Goal: Transaction & Acquisition: Purchase product/service

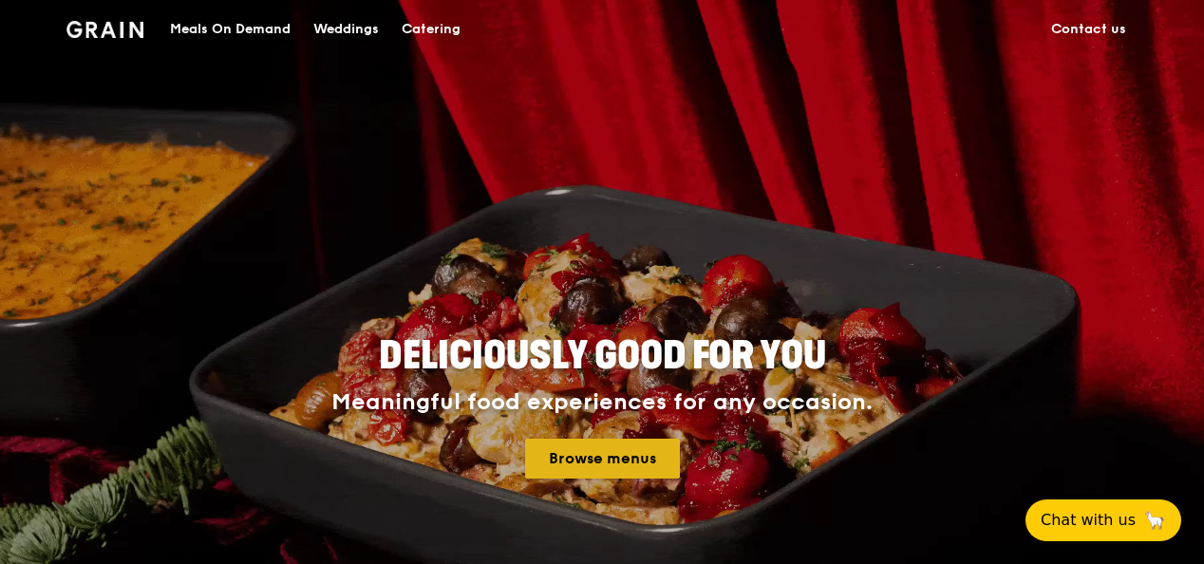
click at [627, 448] on link "Browse menus" at bounding box center [602, 459] width 155 height 40
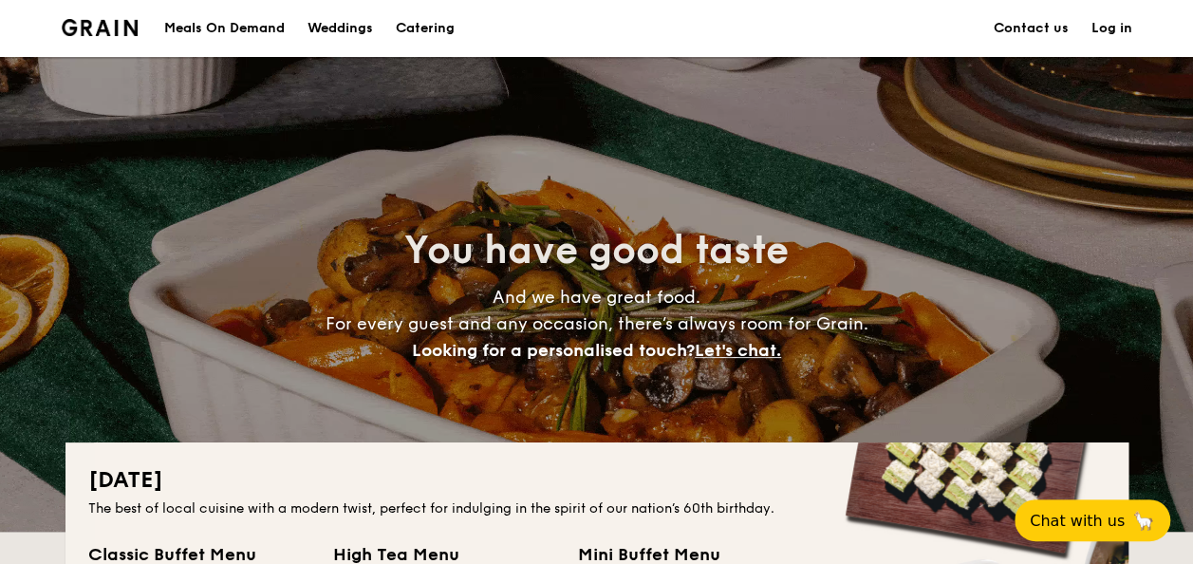
click at [274, 41] on div "Meals On Demand" at bounding box center [224, 28] width 121 height 57
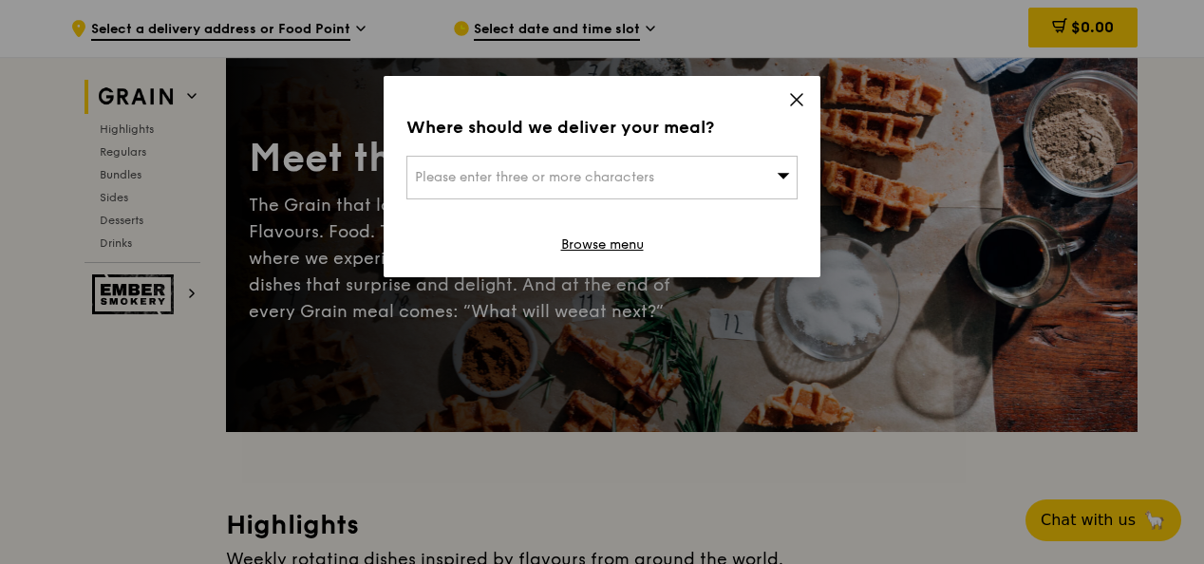
scroll to position [95, 0]
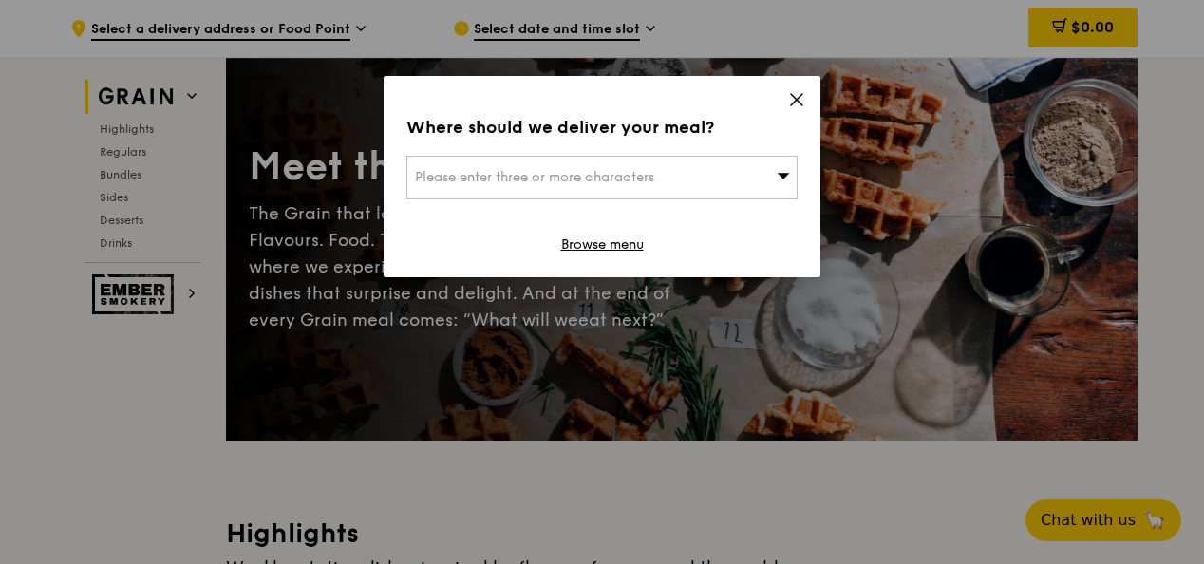
click at [795, 106] on icon at bounding box center [796, 99] width 17 height 17
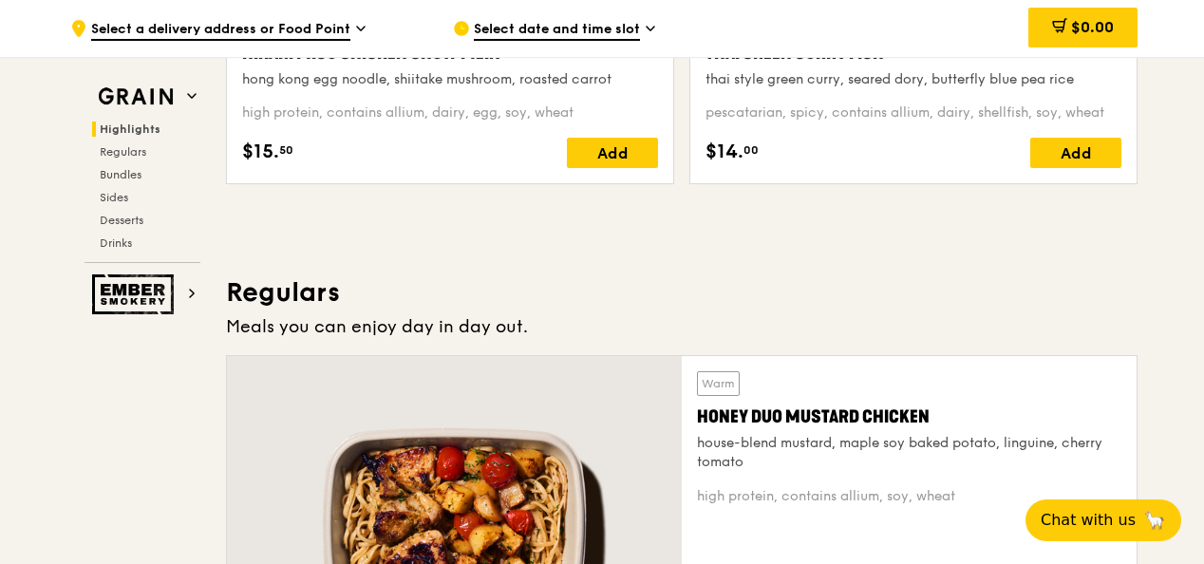
scroll to position [1234, 0]
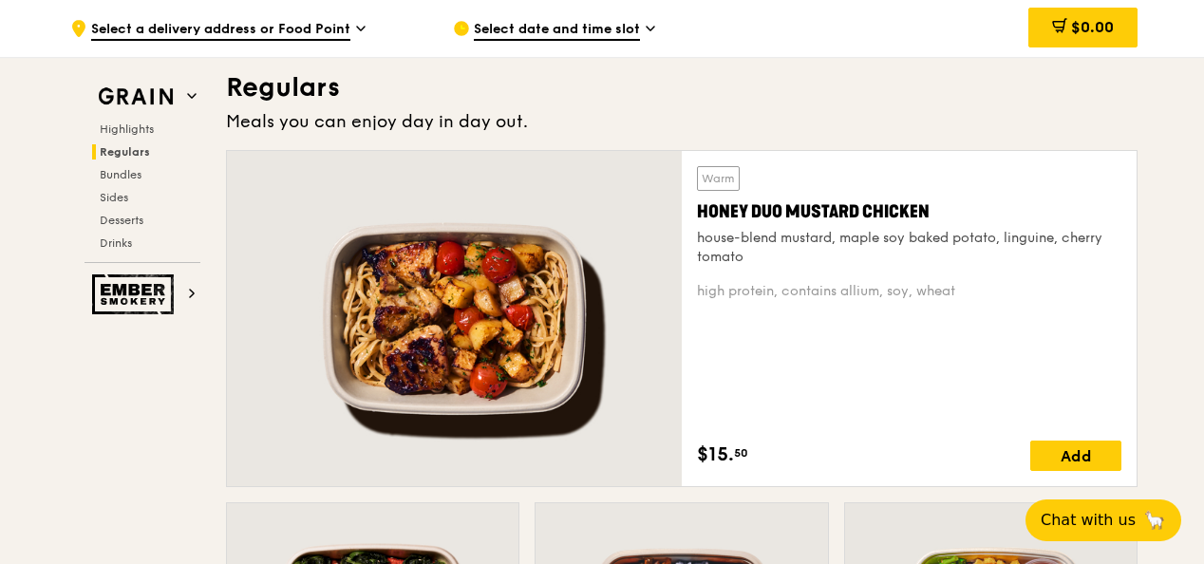
click at [570, 239] on div at bounding box center [454, 318] width 455 height 335
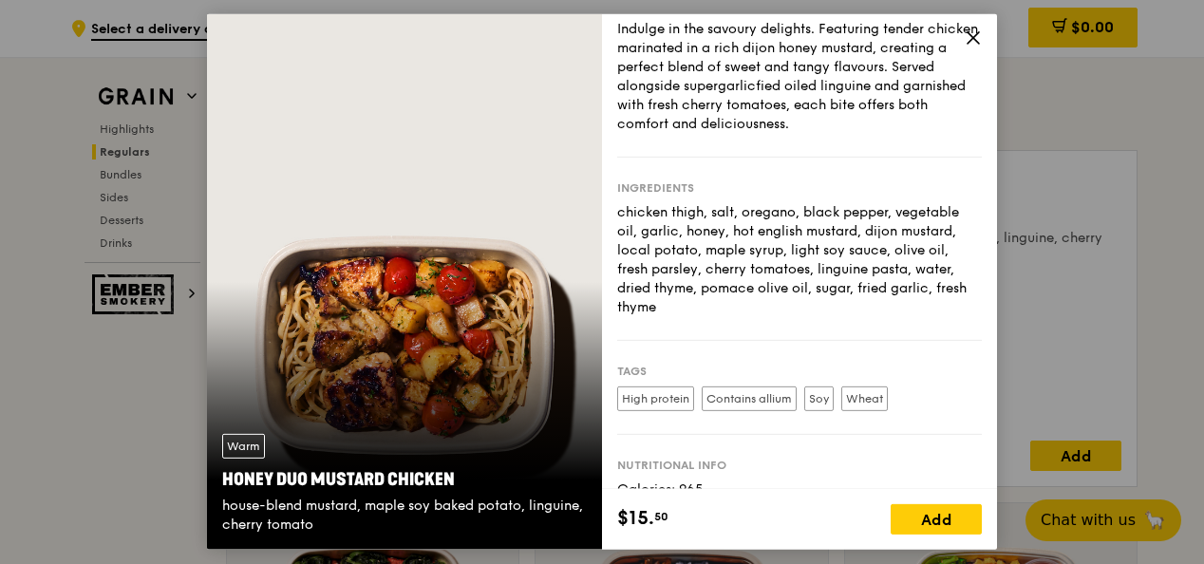
scroll to position [0, 0]
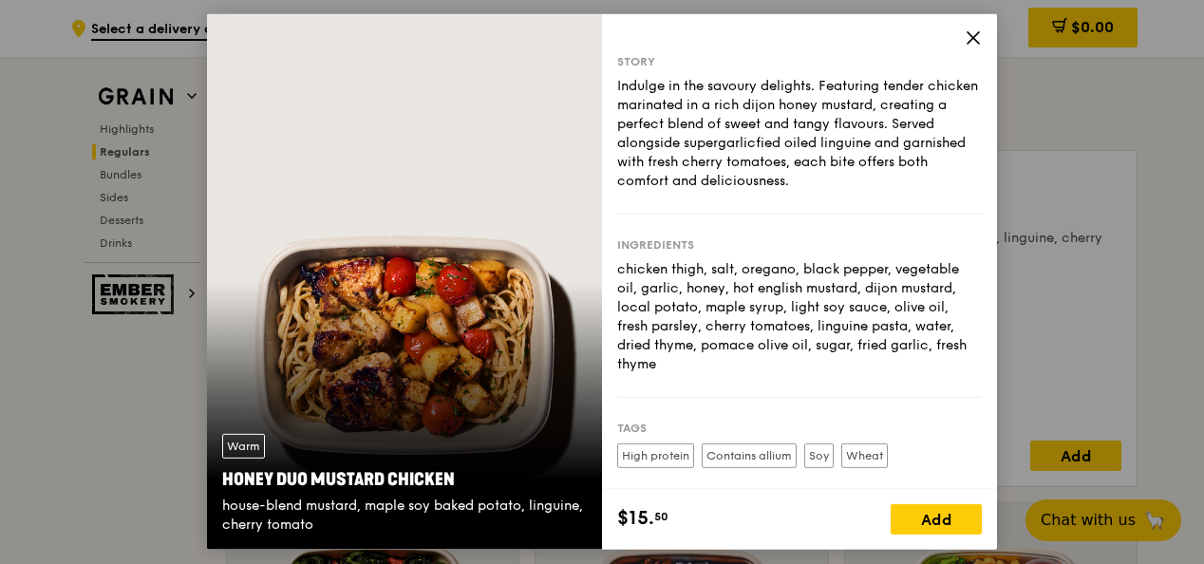
click at [968, 40] on icon at bounding box center [973, 37] width 17 height 17
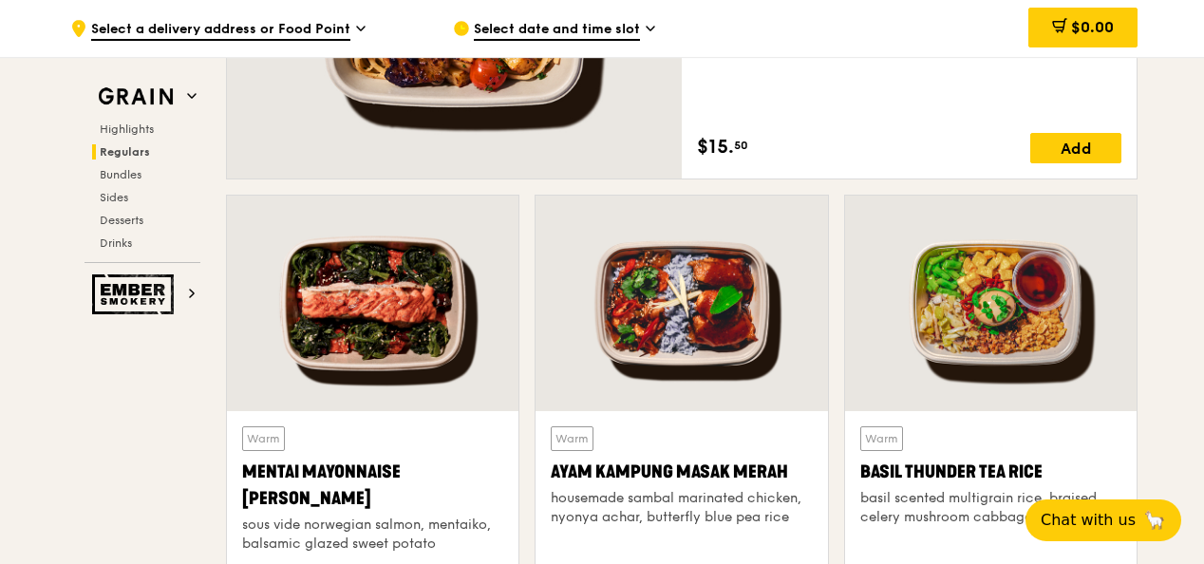
scroll to position [1709, 0]
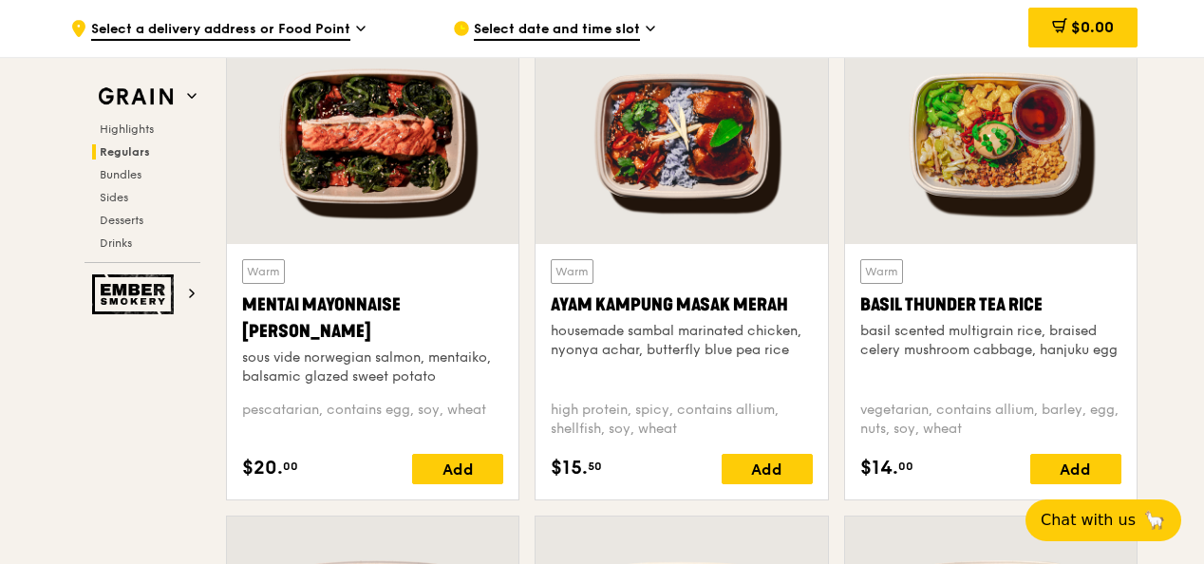
click at [399, 223] on div at bounding box center [372, 136] width 291 height 216
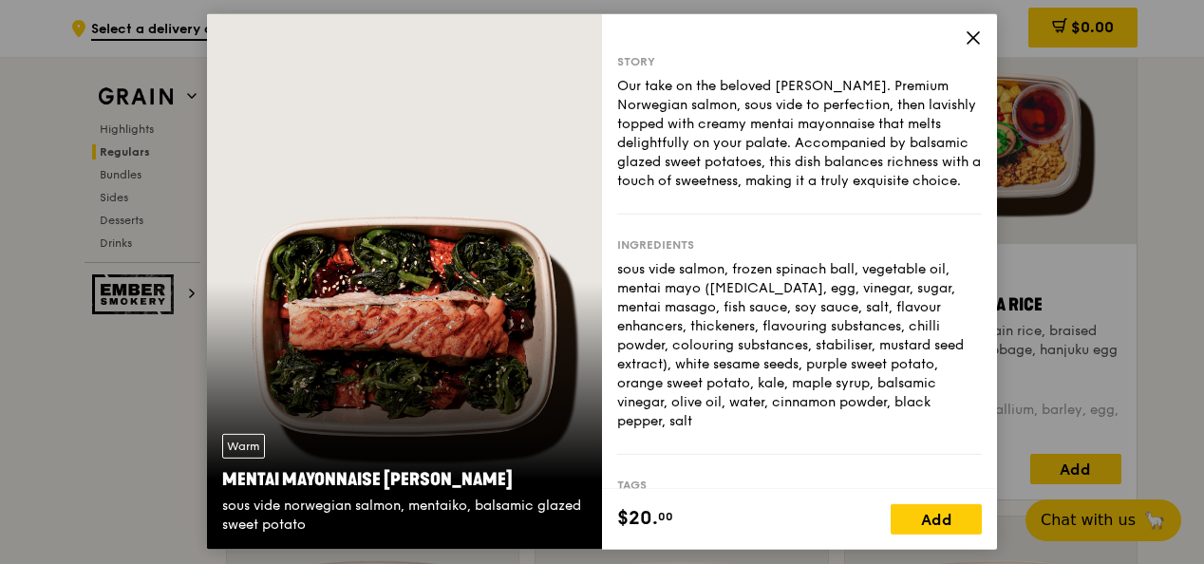
scroll to position [236, 0]
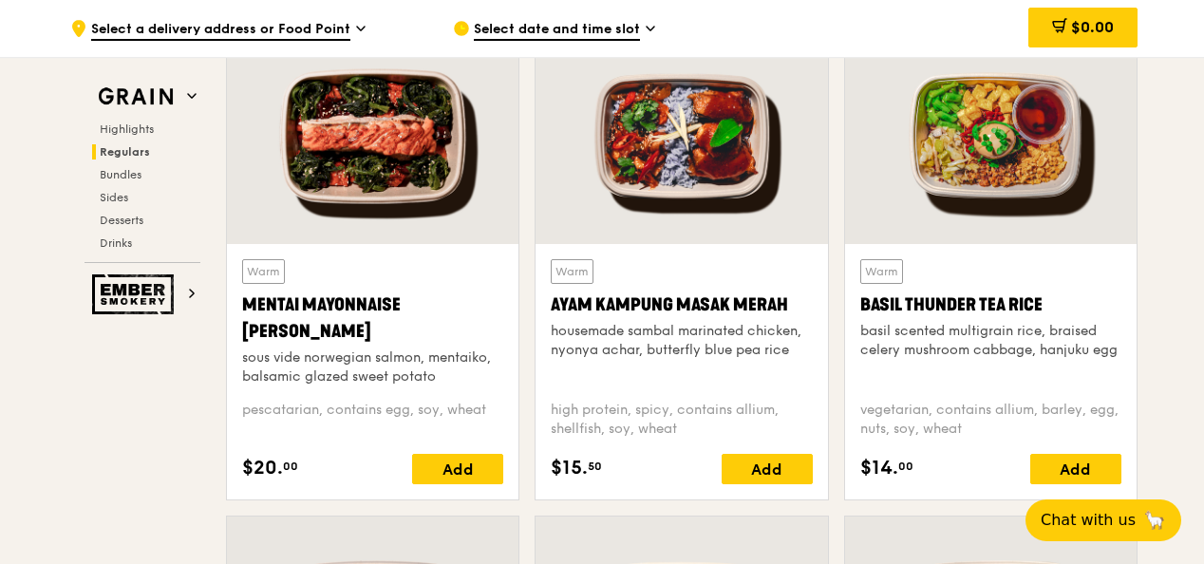
click at [723, 277] on div "Warm Ayam Kampung Masak Merah housemade sambal marinated chicken, nyonya achar,…" at bounding box center [681, 322] width 261 height 126
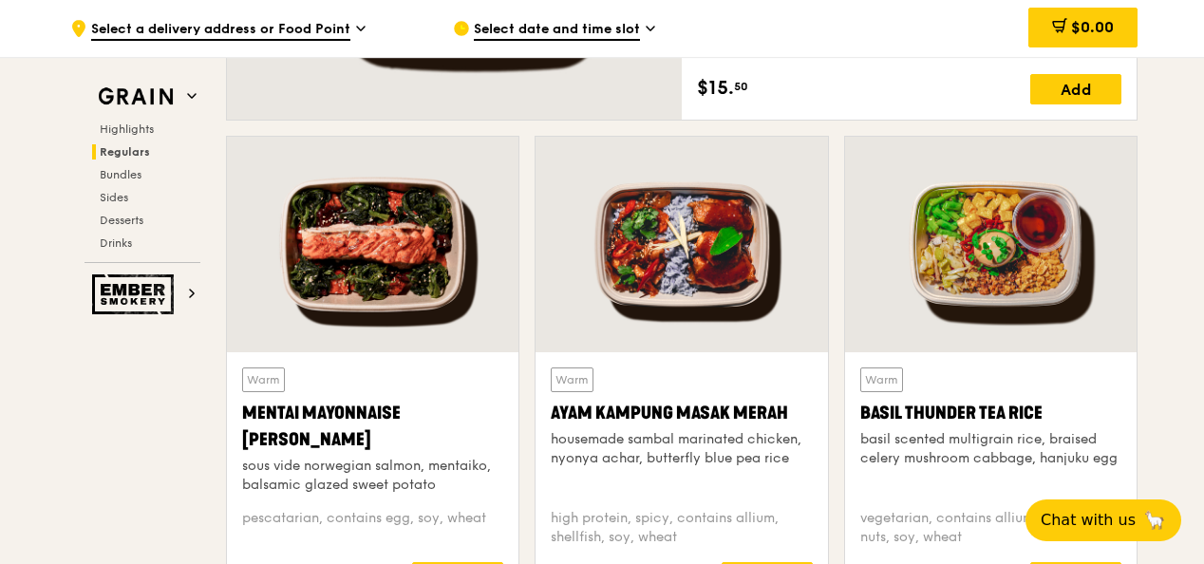
scroll to position [1519, 0]
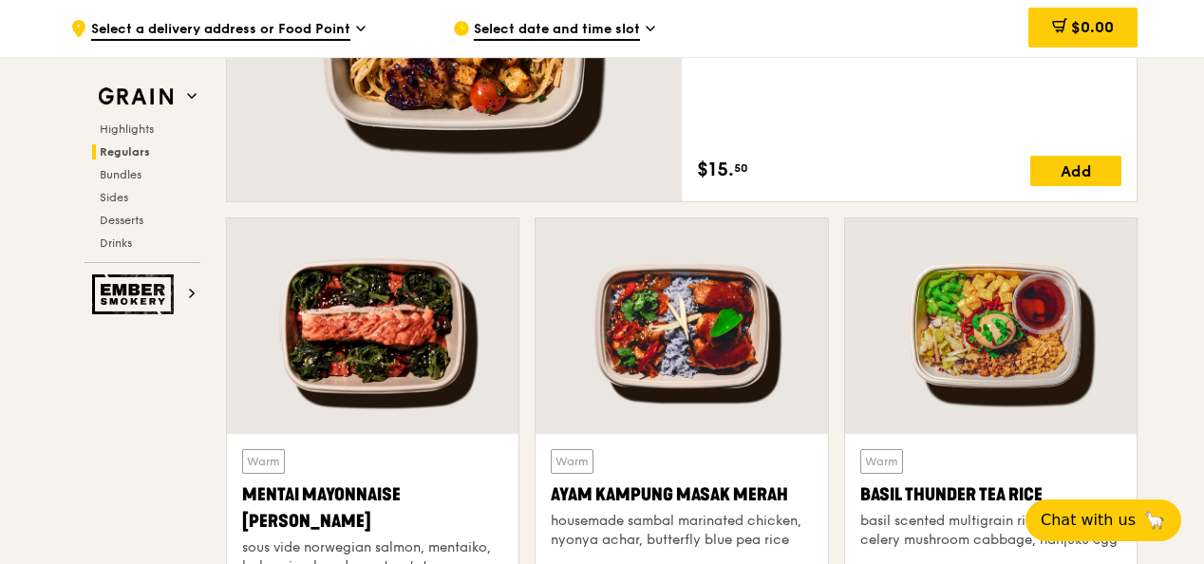
click at [989, 336] on div at bounding box center [990, 326] width 291 height 216
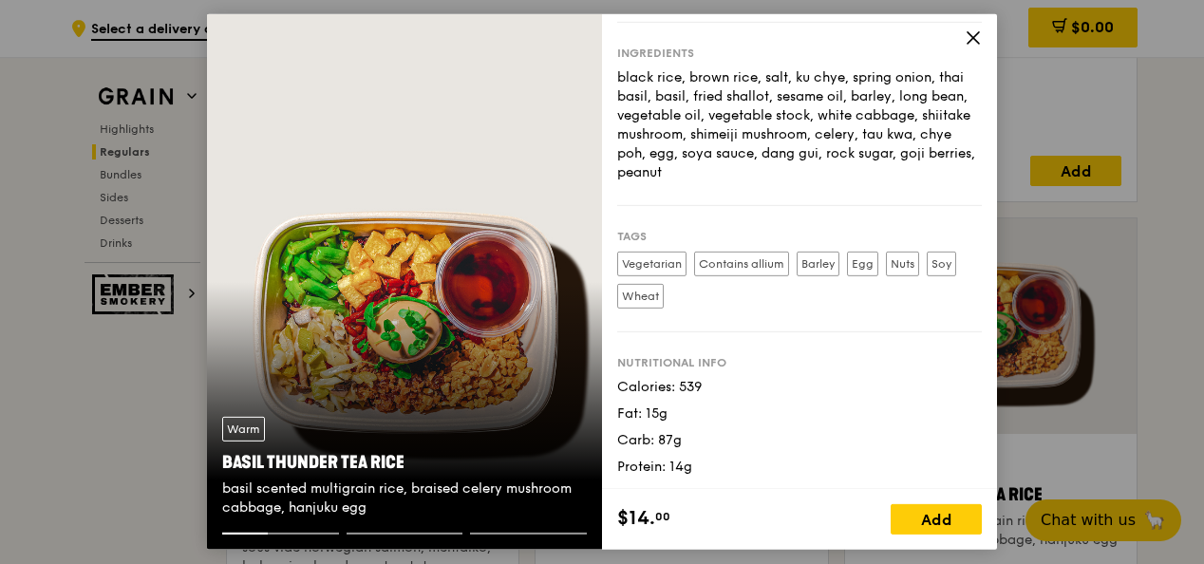
scroll to position [2013, 0]
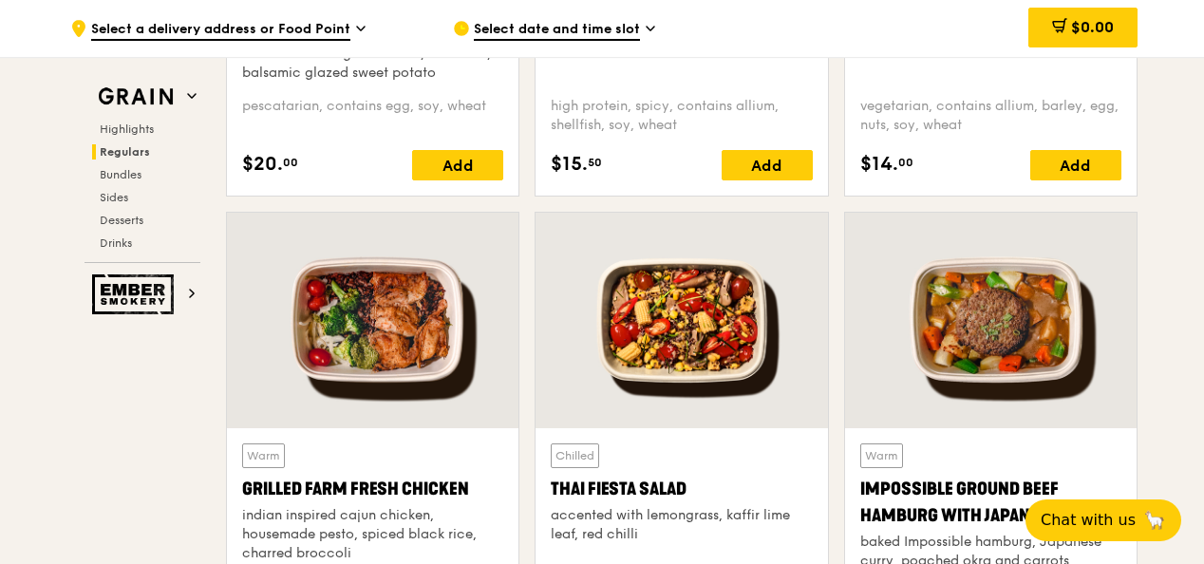
click at [464, 325] on div at bounding box center [372, 321] width 291 height 216
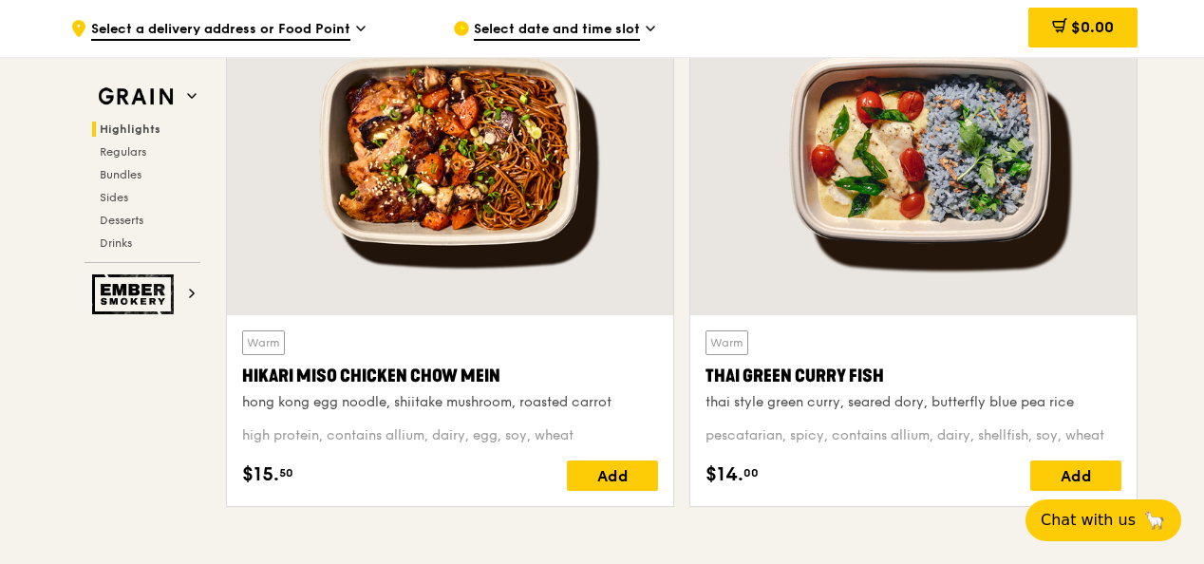
scroll to position [589, 0]
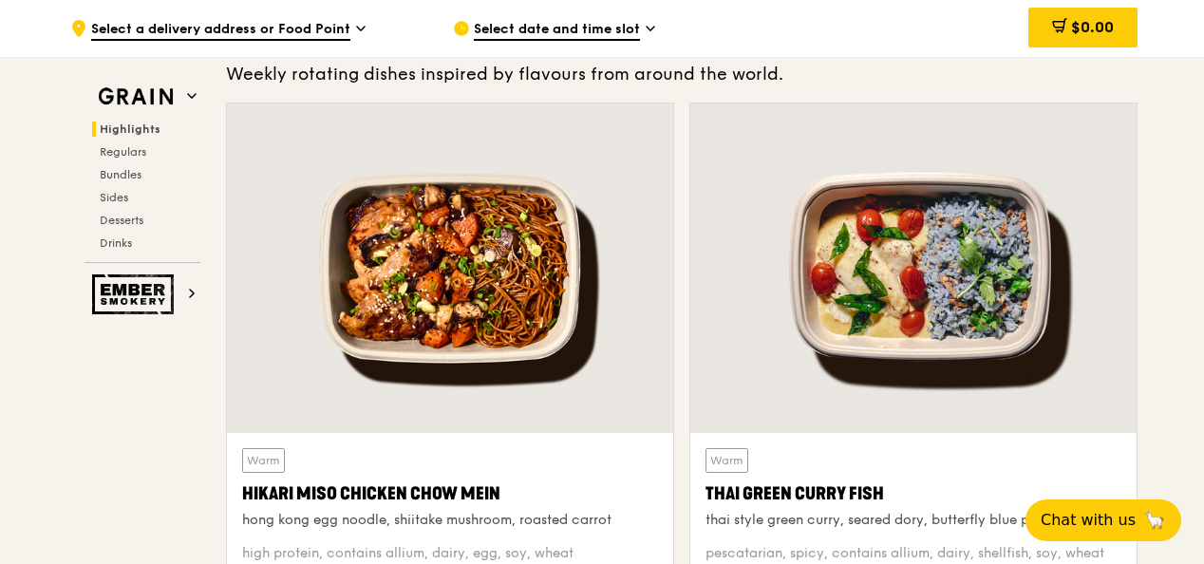
click at [615, 243] on div at bounding box center [450, 267] width 446 height 329
click at [534, 264] on div at bounding box center [450, 267] width 446 height 329
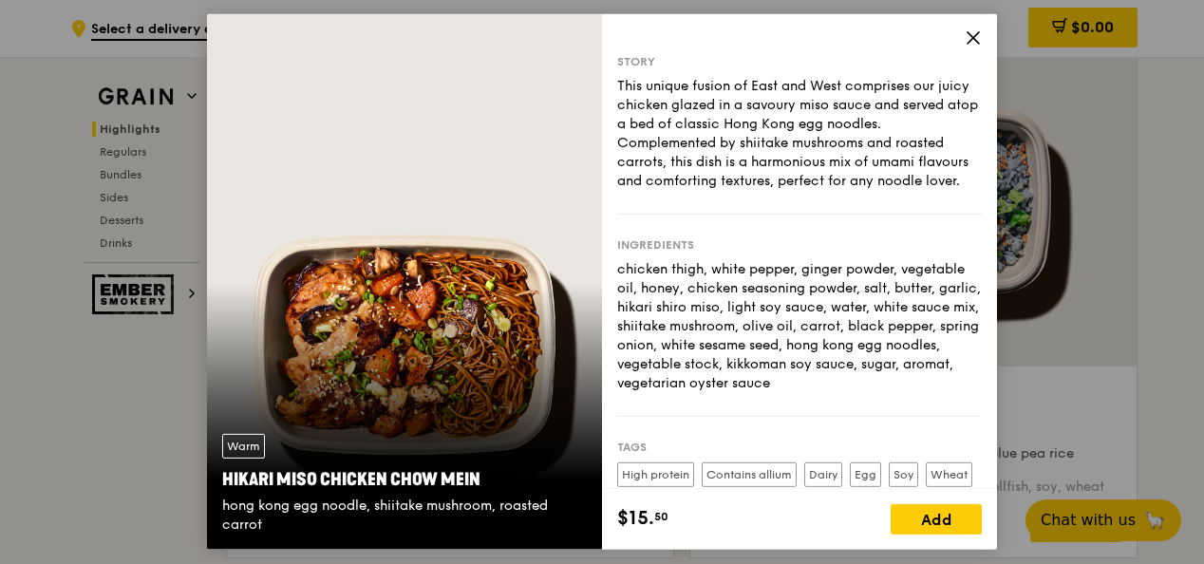
scroll to position [684, 0]
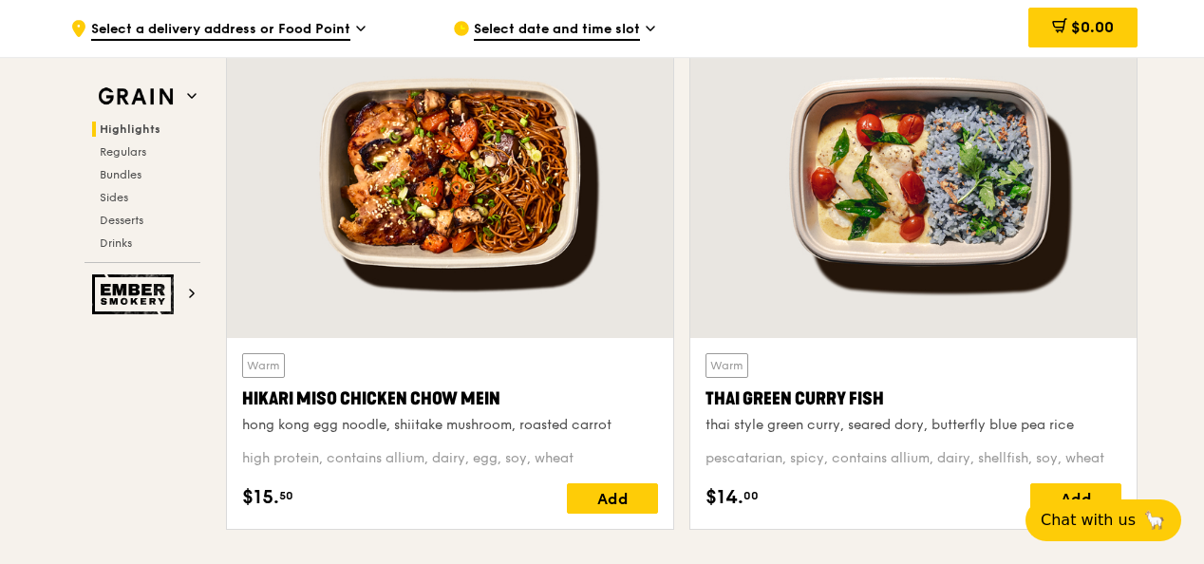
click at [943, 311] on div at bounding box center [913, 173] width 446 height 329
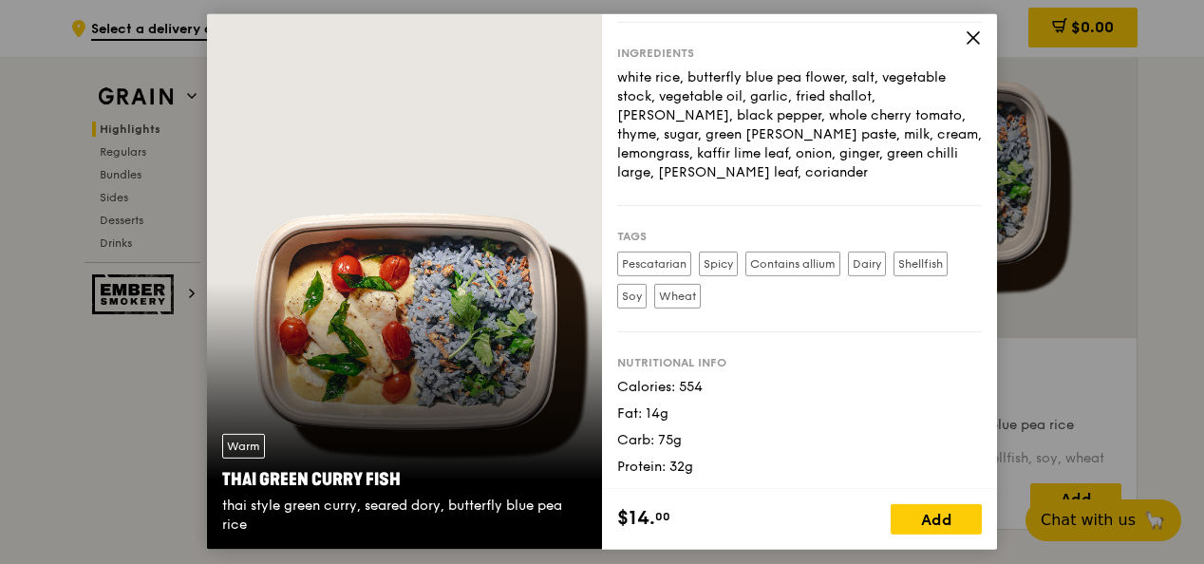
scroll to position [1176, 0]
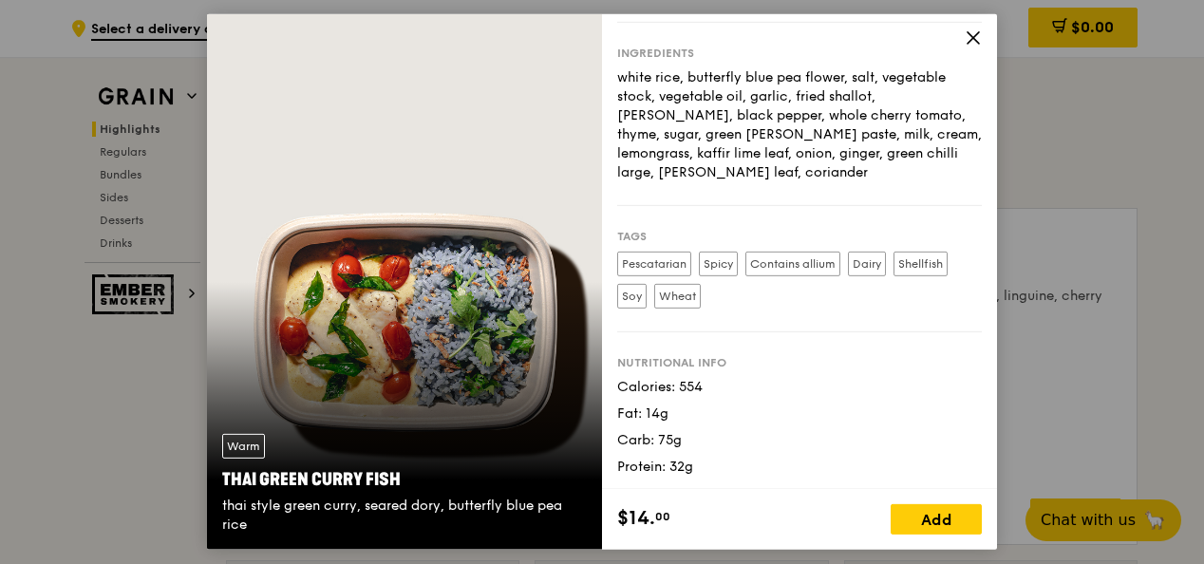
click at [978, 37] on icon at bounding box center [973, 37] width 17 height 17
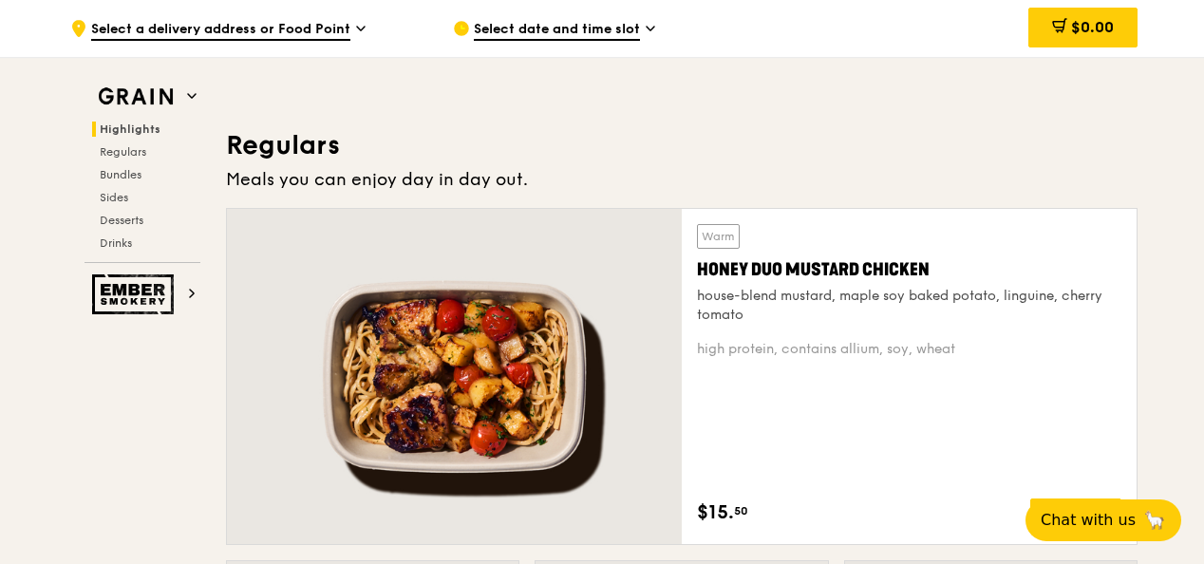
click at [862, 246] on div "Warm Honey Duo Mustard Chicken house-blend mustard, maple soy baked potato, lin…" at bounding box center [909, 274] width 424 height 101
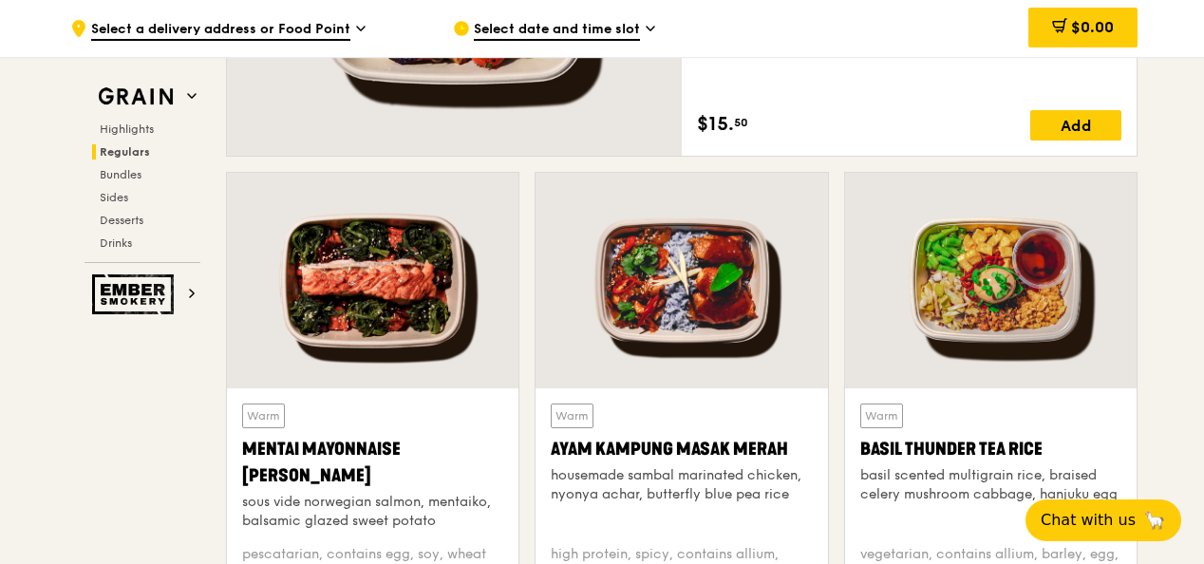
scroll to position [1651, 0]
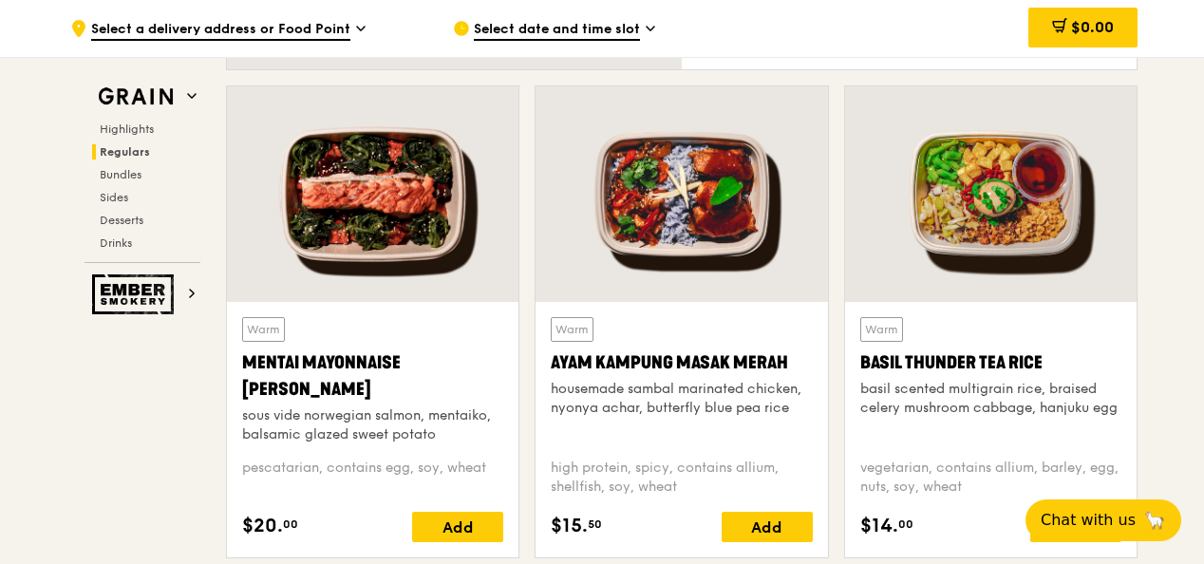
click at [718, 293] on div at bounding box center [680, 194] width 291 height 216
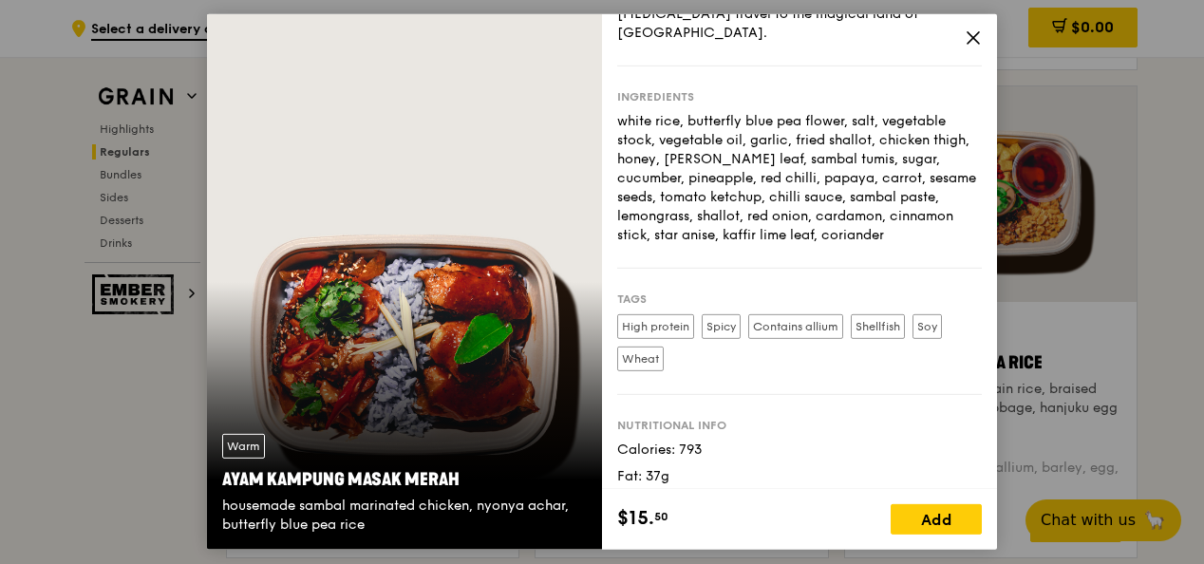
scroll to position [211, 0]
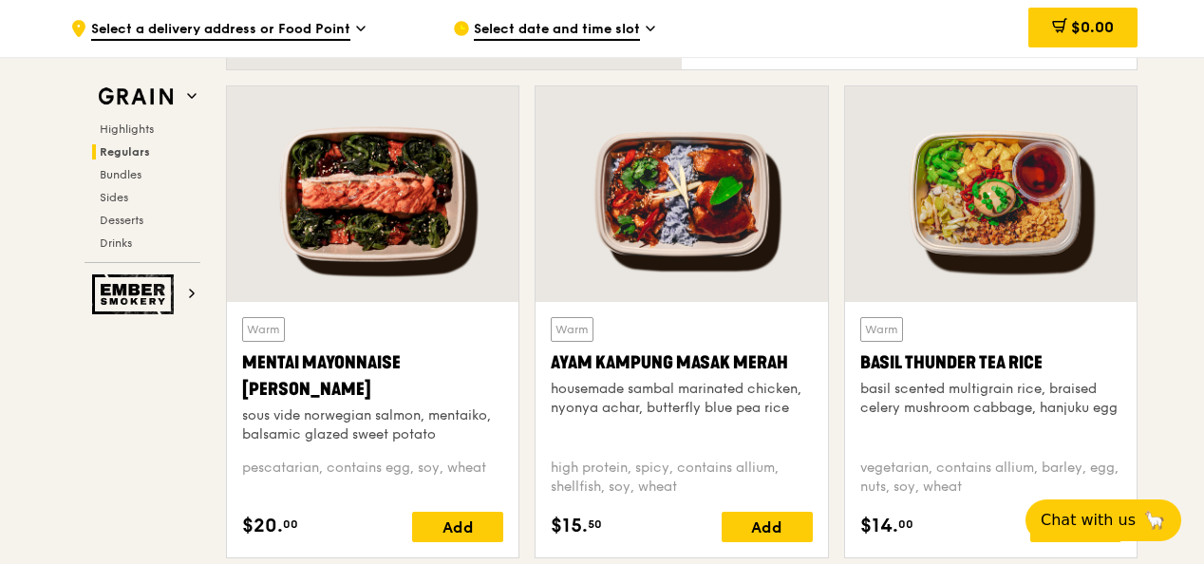
click at [442, 298] on div at bounding box center [372, 194] width 291 height 216
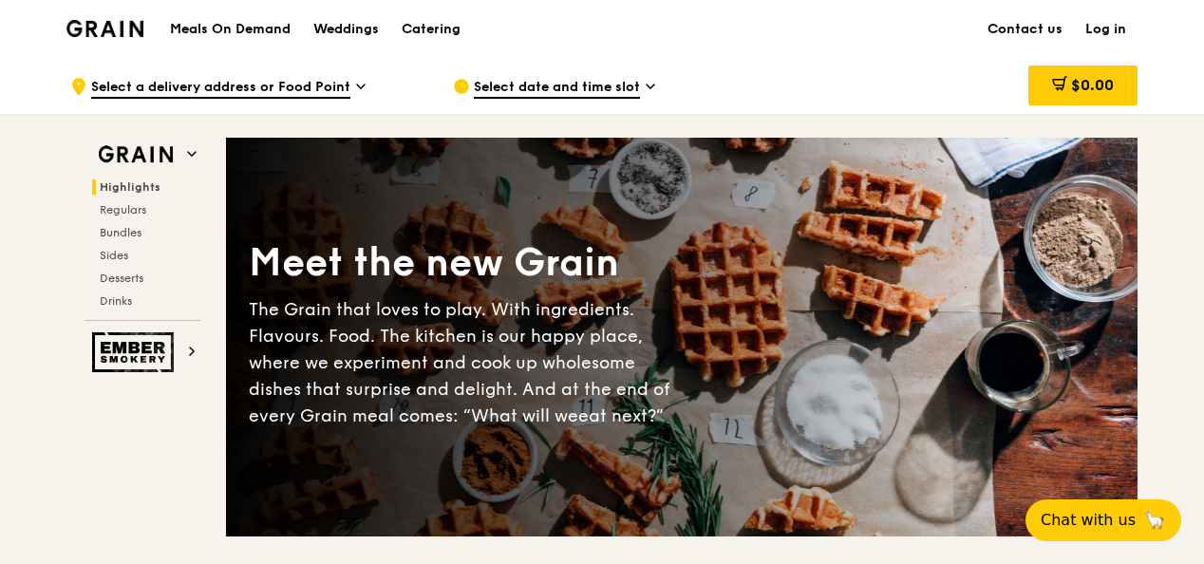
scroll to position [0, 0]
click at [311, 88] on span "Select a delivery address or Food Point" at bounding box center [220, 88] width 259 height 21
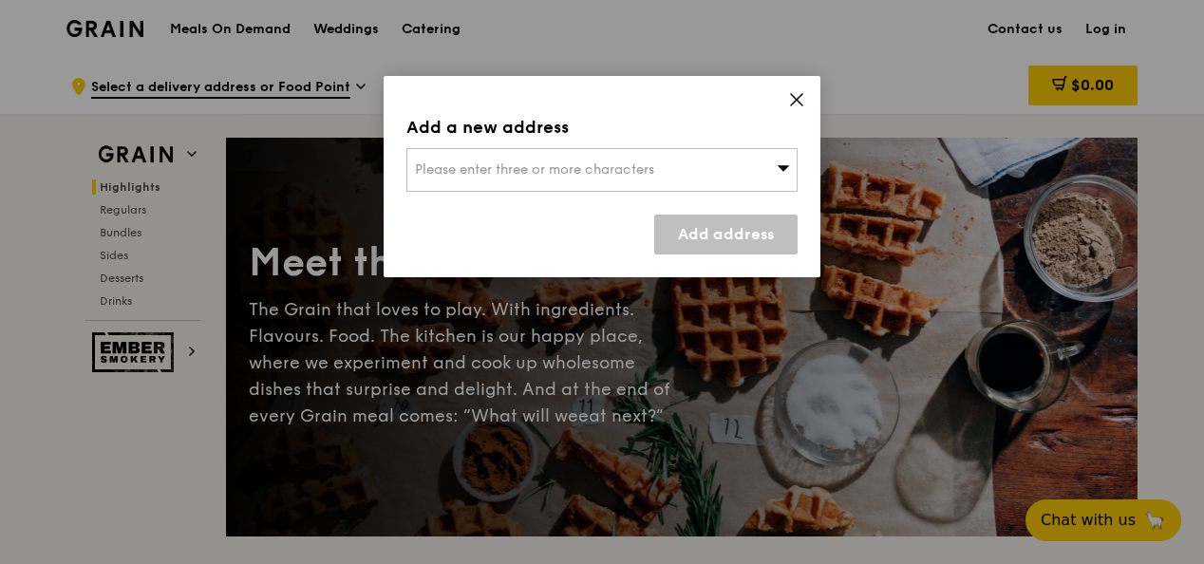
click at [609, 165] on span "Please enter three or more characters" at bounding box center [534, 169] width 239 height 16
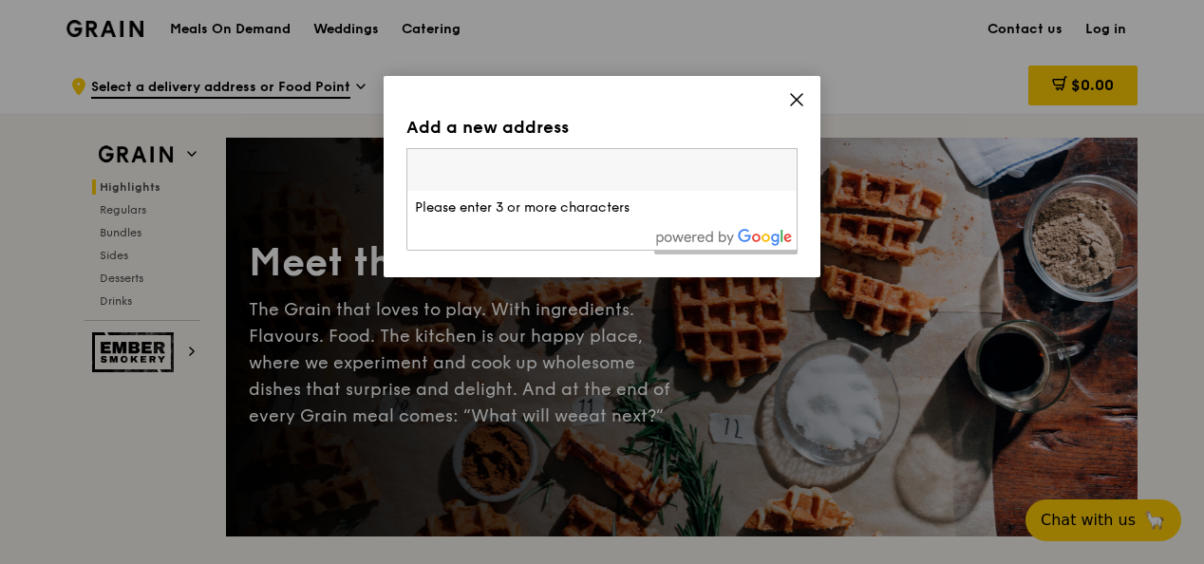
click at [796, 90] on div "Add a new address Please enter three or more characters Please enter 3 or more …" at bounding box center [602, 176] width 437 height 201
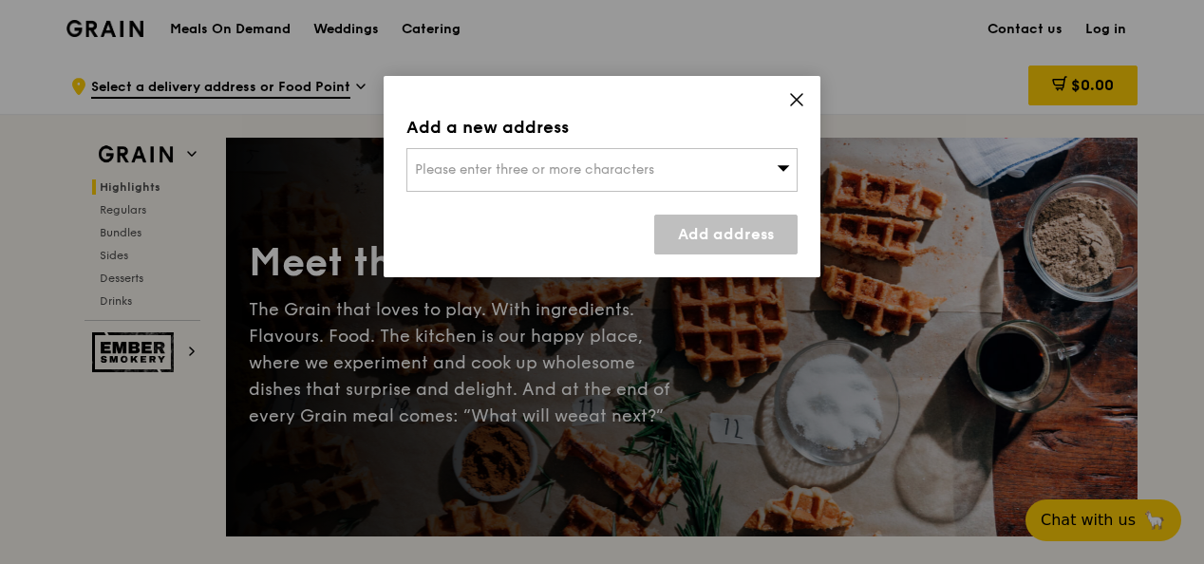
click at [797, 100] on icon at bounding box center [796, 99] width 17 height 17
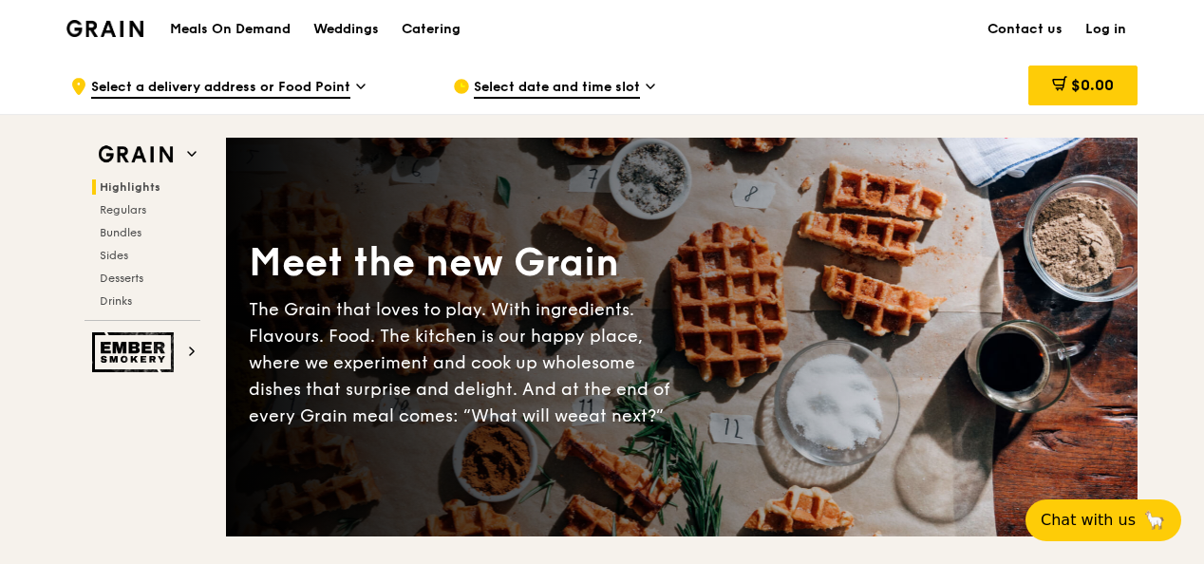
click at [518, 85] on span "Select date and time slot" at bounding box center [557, 88] width 166 height 21
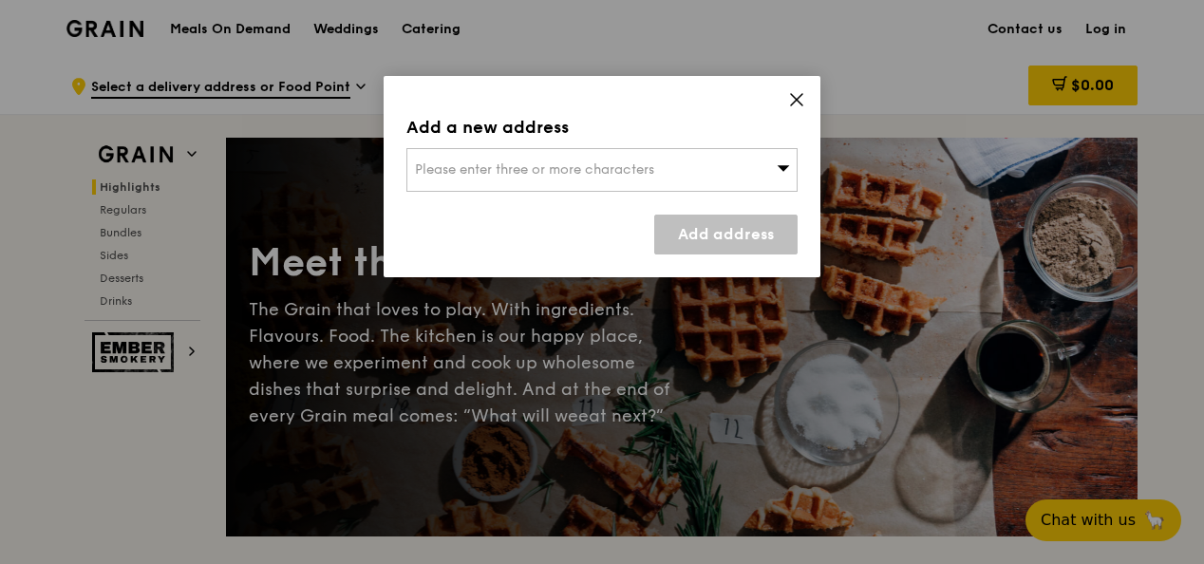
click at [535, 177] on div "Please enter three or more characters" at bounding box center [601, 170] width 391 height 44
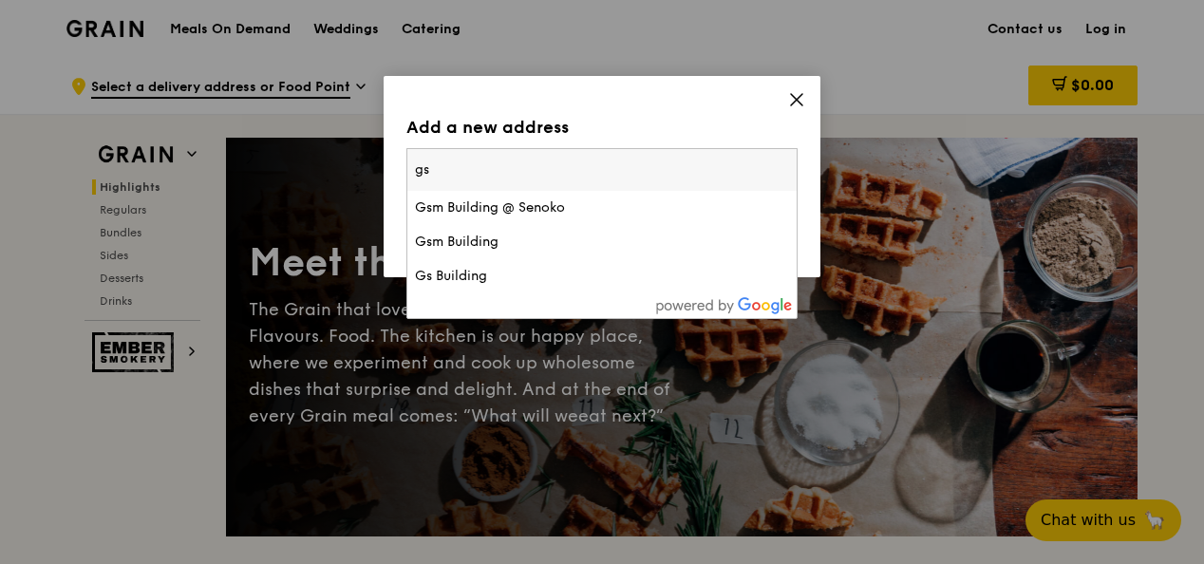
type input "g"
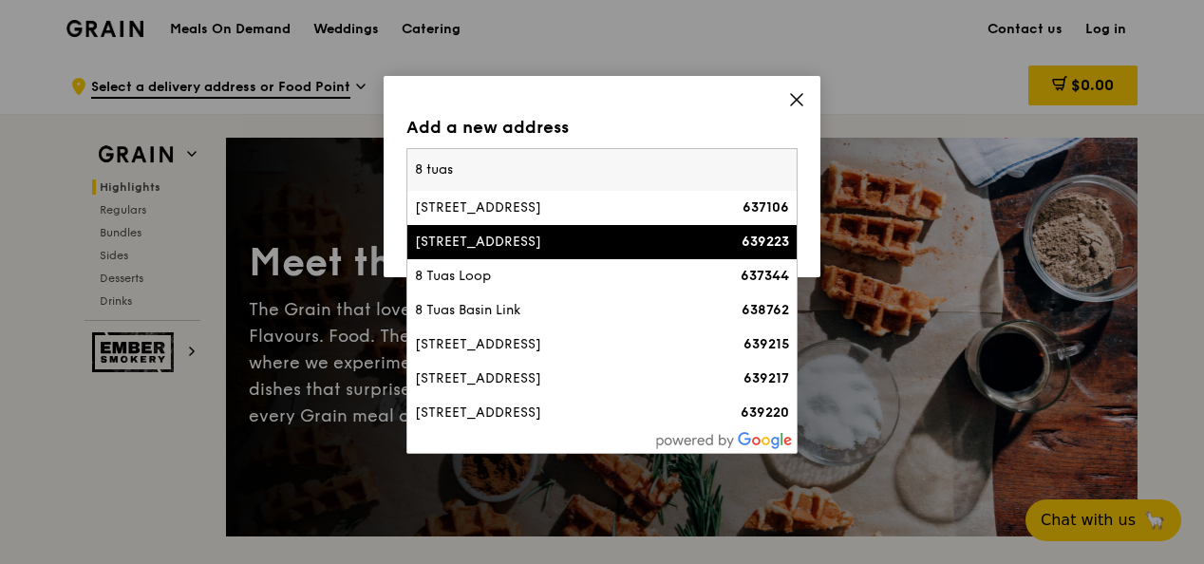
type input "8 tuas"
click at [625, 226] on li "8 Tuas Avenue 8 639223" at bounding box center [601, 242] width 389 height 34
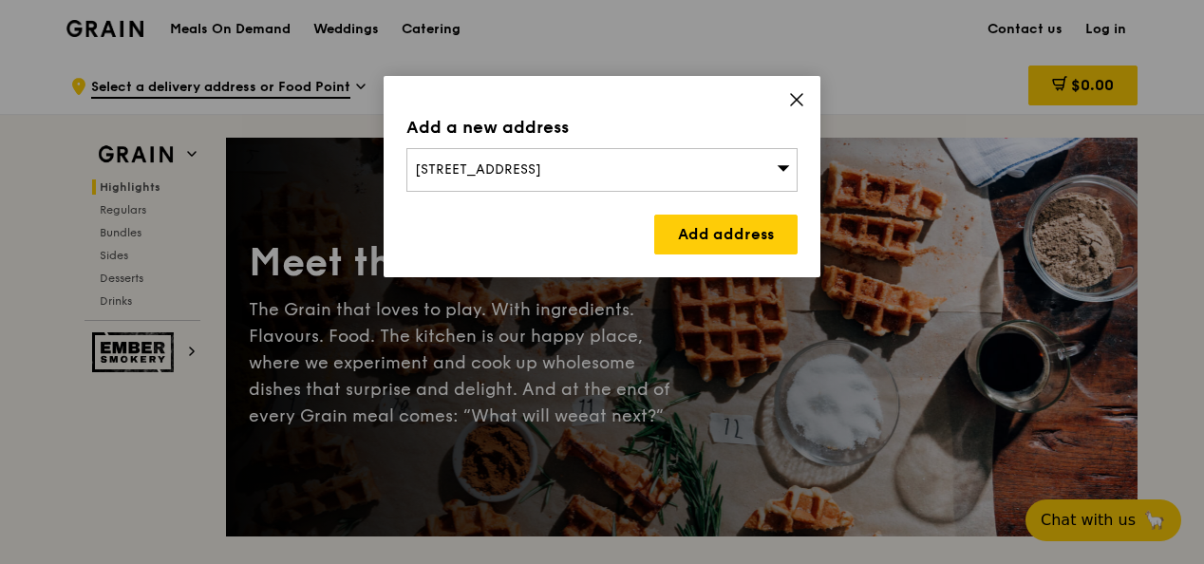
drag, startPoint x: 551, startPoint y: 171, endPoint x: 372, endPoint y: 156, distance: 179.1
click at [372, 156] on div "Add a new address 8 Tuas Avenue 8 Add address" at bounding box center [602, 282] width 1204 height 564
copy span "8 Tuas Avenue 8"
click at [420, 163] on span "8 Tuas Avenue 8" at bounding box center [478, 169] width 126 height 16
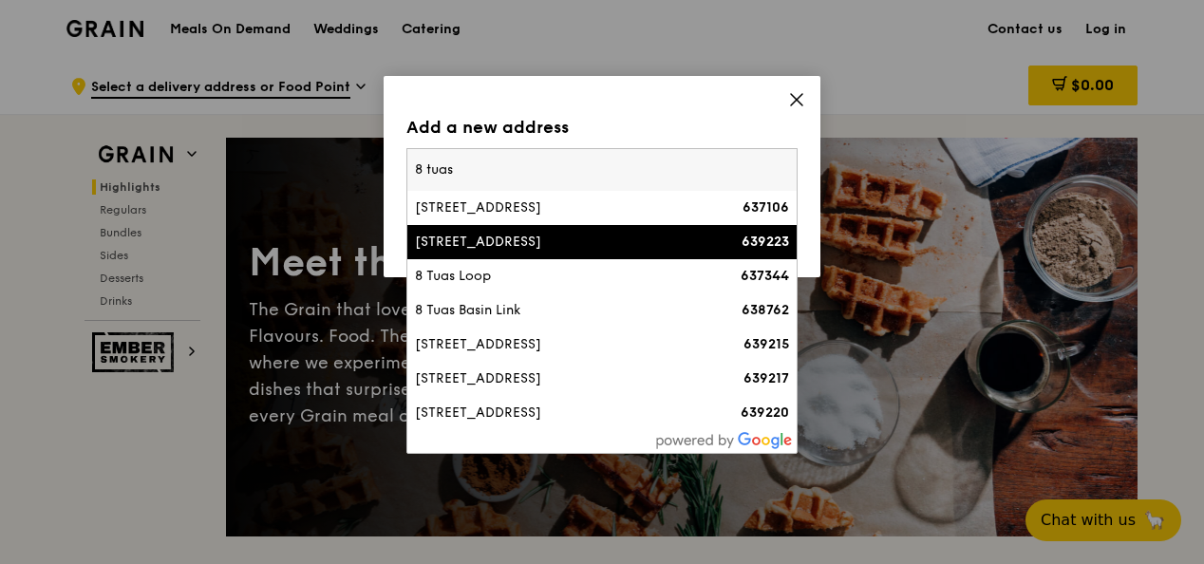
click at [420, 163] on input "8 tuas" at bounding box center [601, 170] width 389 height 42
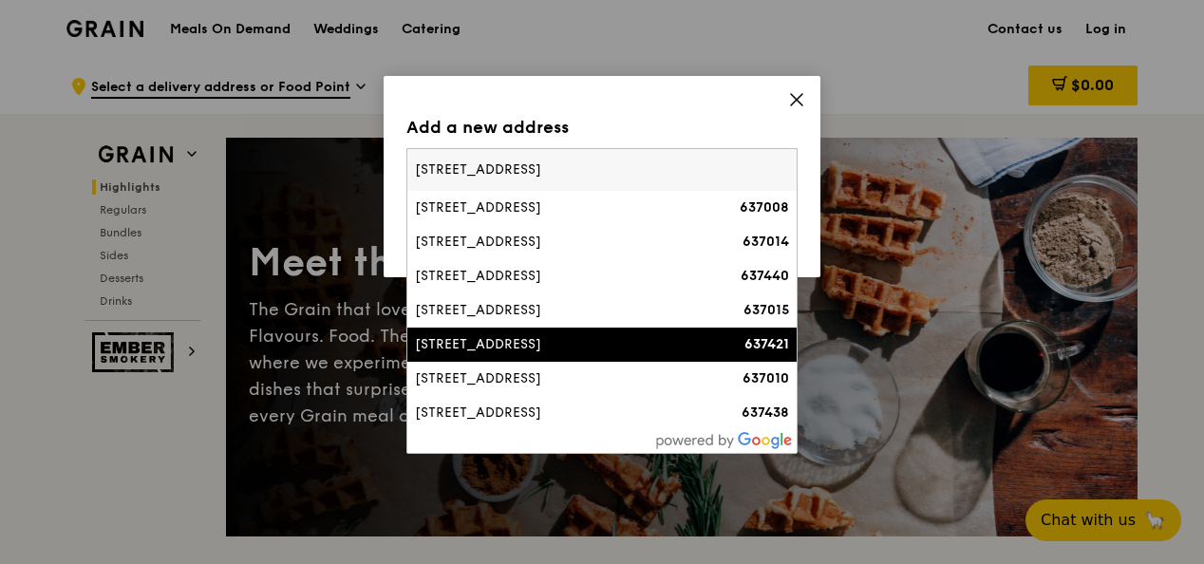
type input "10 tuas south avenue 8"
click at [557, 350] on div "10 Tuas South Avenue 8" at bounding box center [555, 344] width 281 height 19
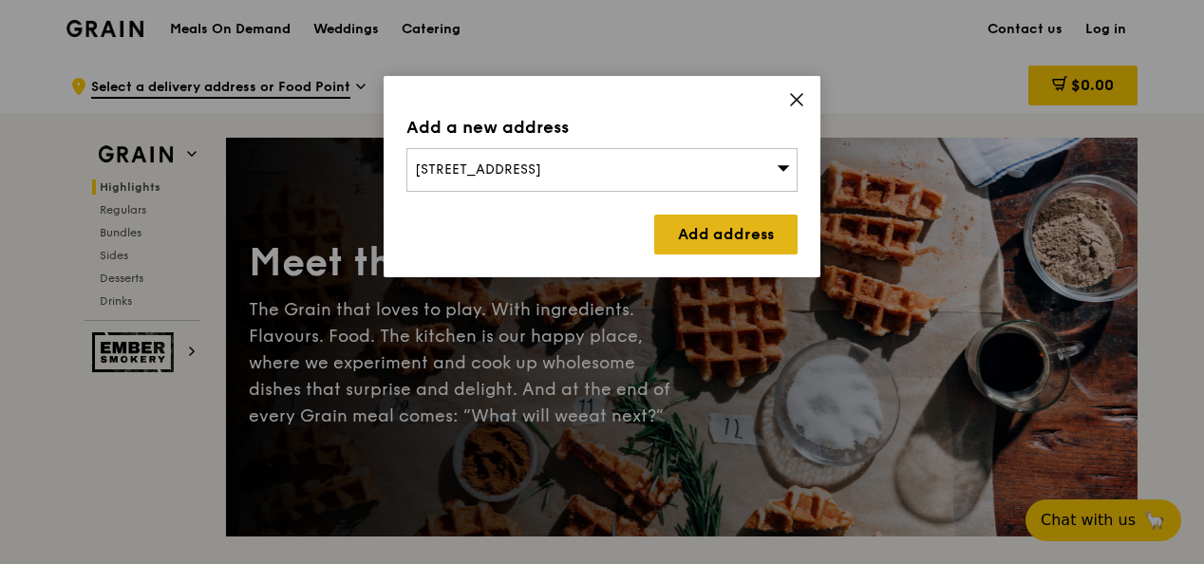
click at [779, 243] on link "Add address" at bounding box center [725, 235] width 143 height 40
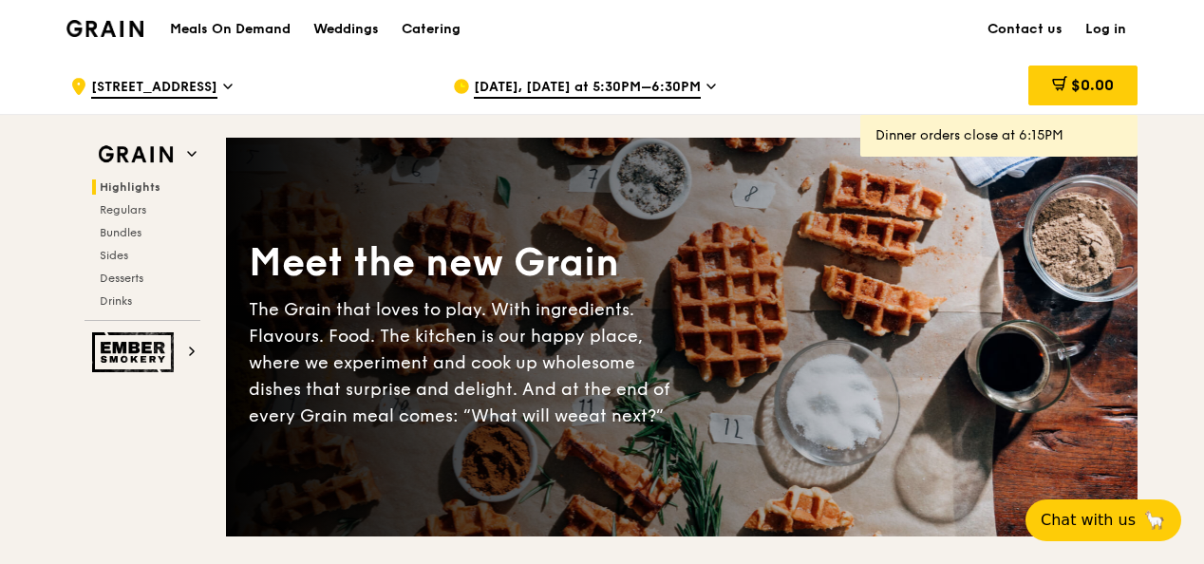
click at [546, 95] on span "Aug 21, Today at 5:30PM–6:30PM" at bounding box center [587, 88] width 227 height 21
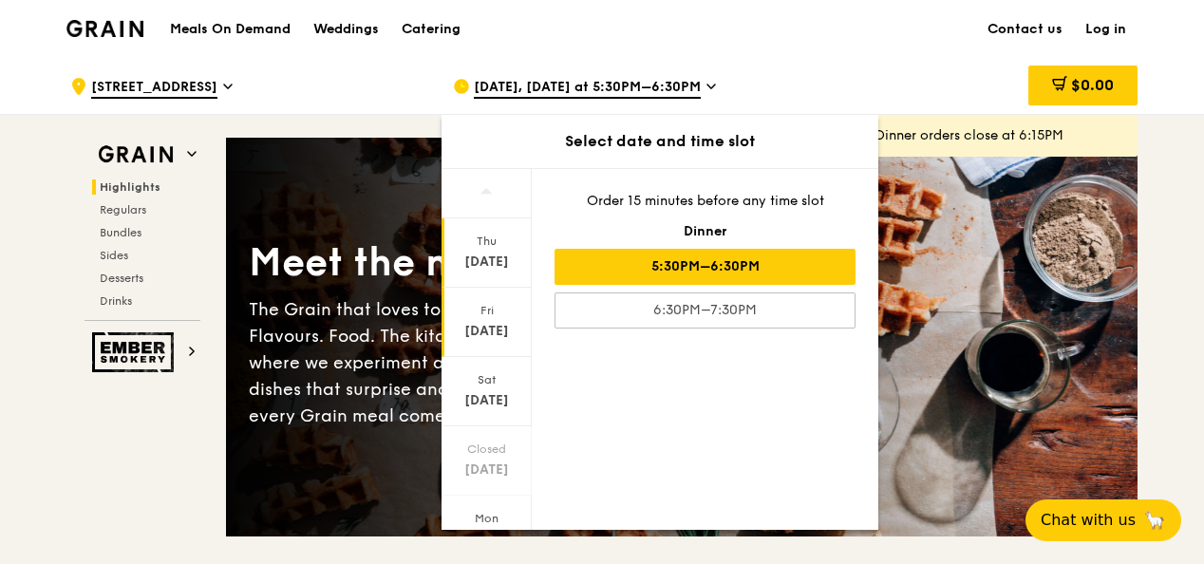
click at [482, 307] on div "Fri" at bounding box center [486, 310] width 84 height 15
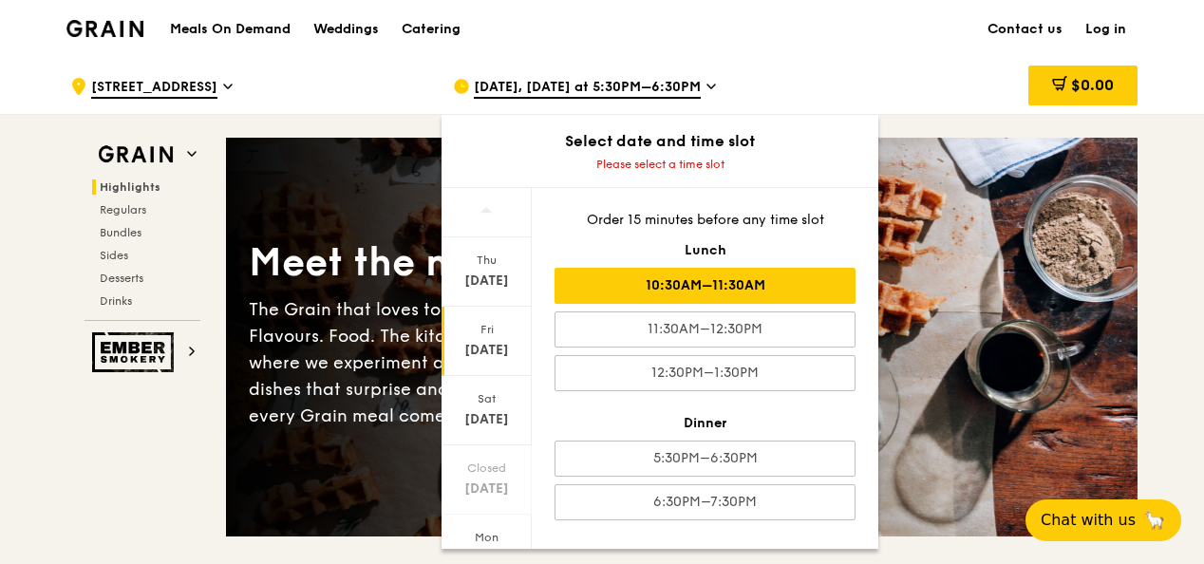
click at [695, 285] on div "10:30AM–11:30AM" at bounding box center [704, 286] width 301 height 36
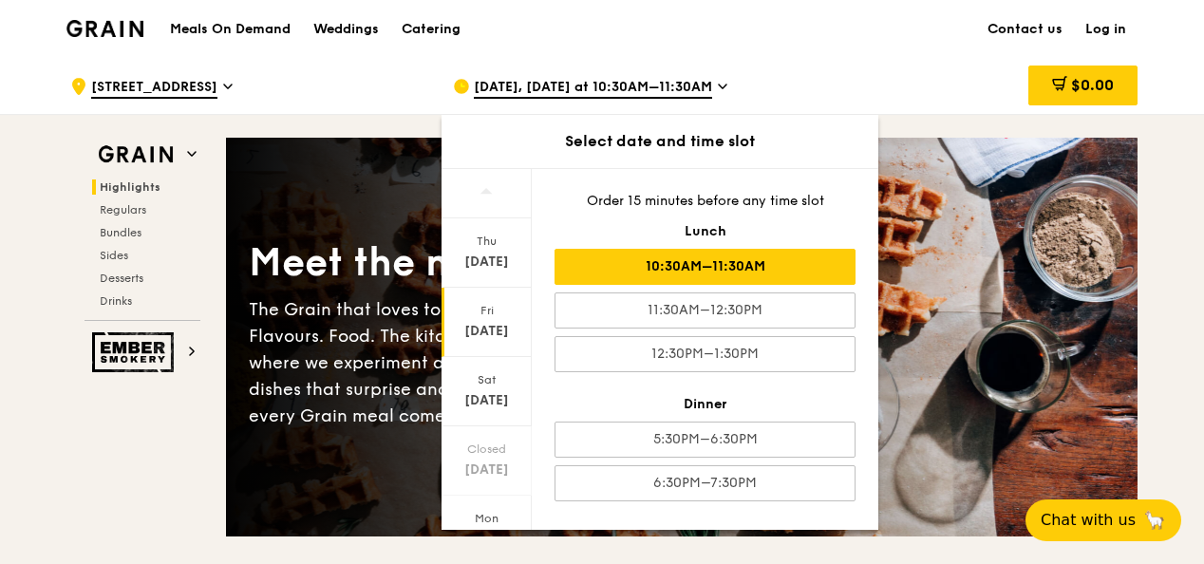
click at [953, 275] on div "Meet the new Grain The Grain that loves to play. With ingredients. Flavours. Fo…" at bounding box center [681, 337] width 911 height 245
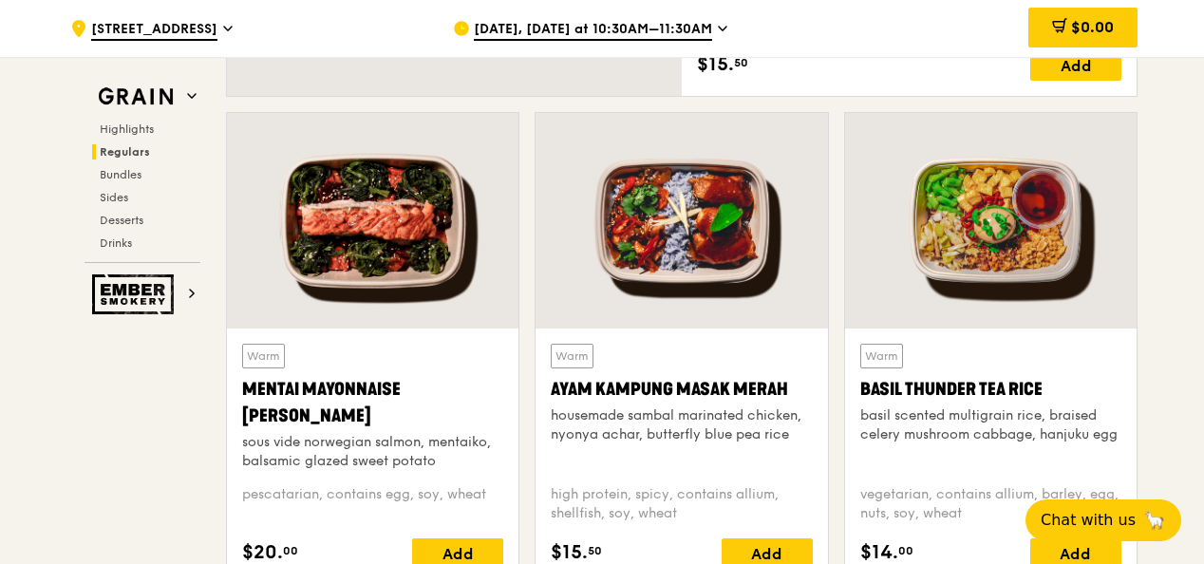
scroll to position [1614, 0]
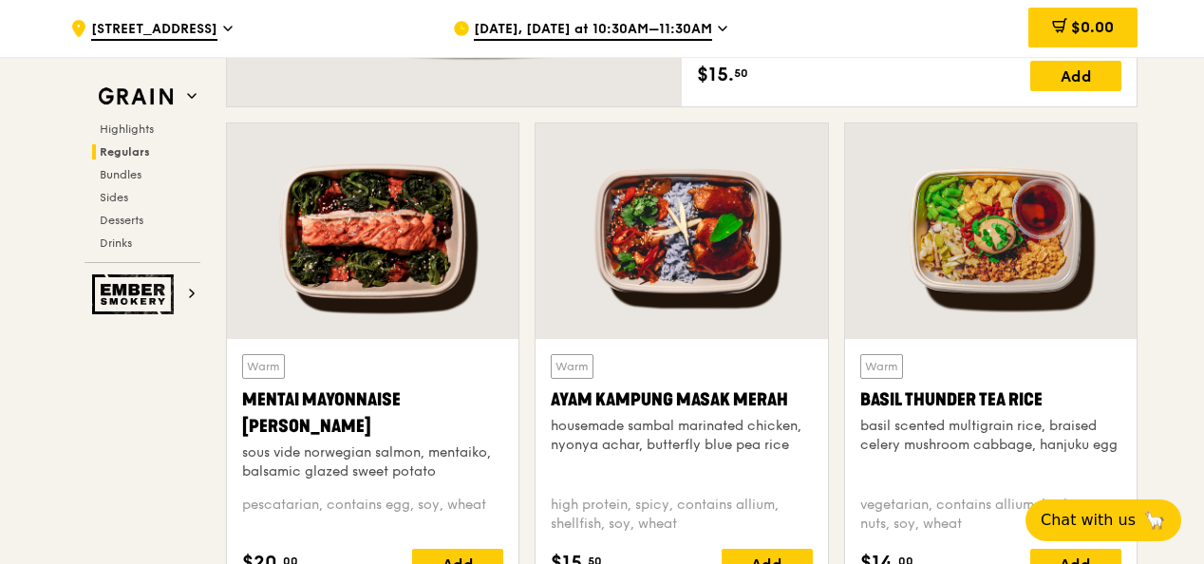
click at [308, 330] on div at bounding box center [372, 231] width 291 height 216
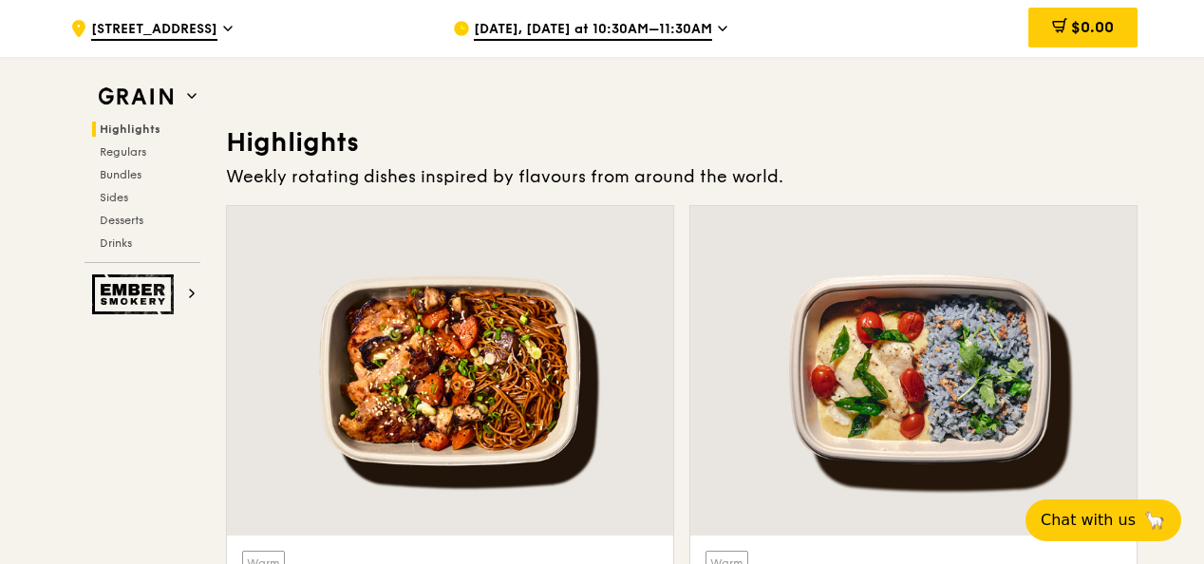
scroll to position [0, 0]
